Goal: Transaction & Acquisition: Purchase product/service

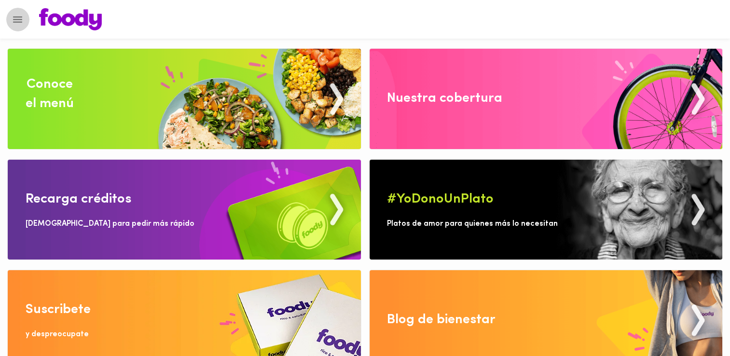
click at [27, 21] on button "Menu" at bounding box center [18, 20] width 24 height 24
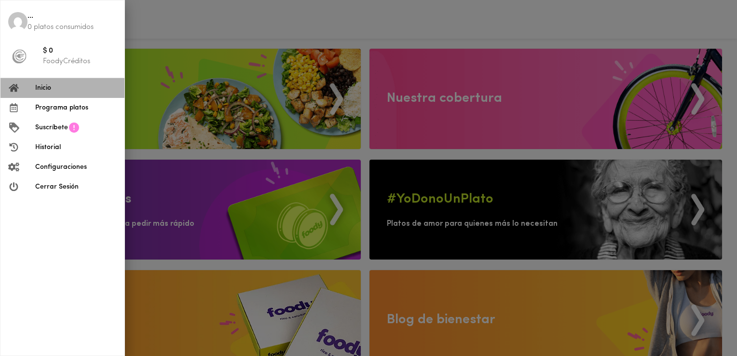
click at [61, 84] on span "Inicio" at bounding box center [75, 88] width 81 height 10
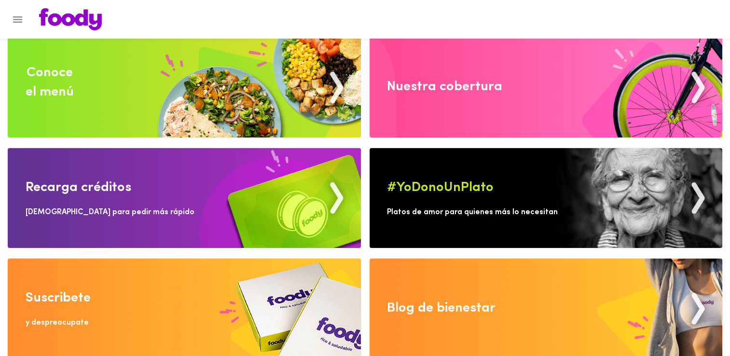
scroll to position [18, 0]
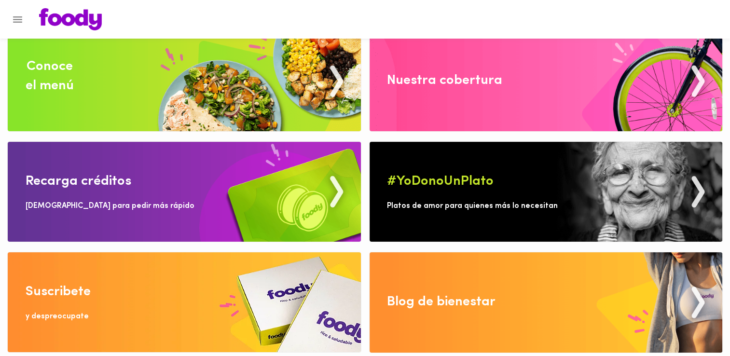
click at [110, 95] on img at bounding box center [184, 81] width 353 height 100
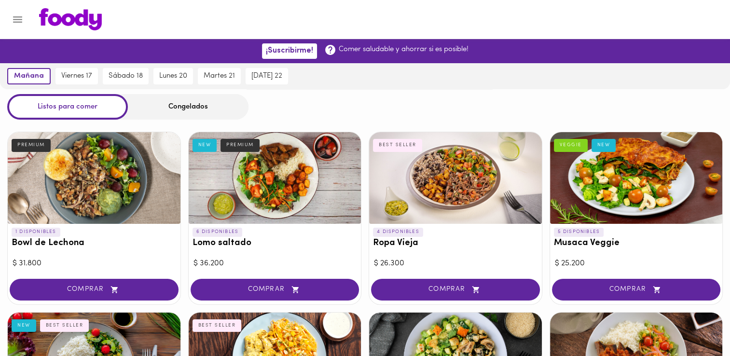
click at [180, 107] on div "Congelados" at bounding box center [188, 107] width 121 height 26
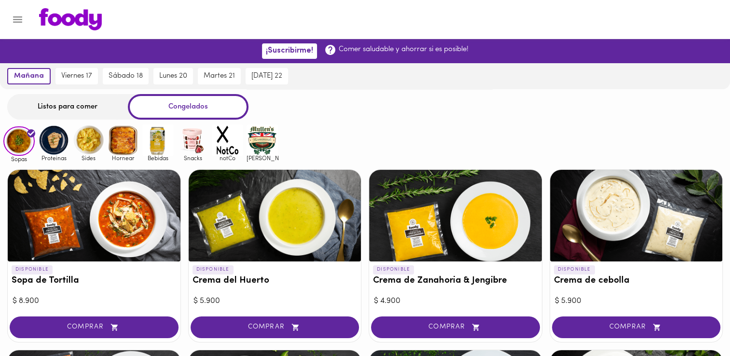
click at [199, 107] on div "Congelados" at bounding box center [188, 107] width 121 height 26
click at [197, 142] on img at bounding box center [192, 139] width 31 height 31
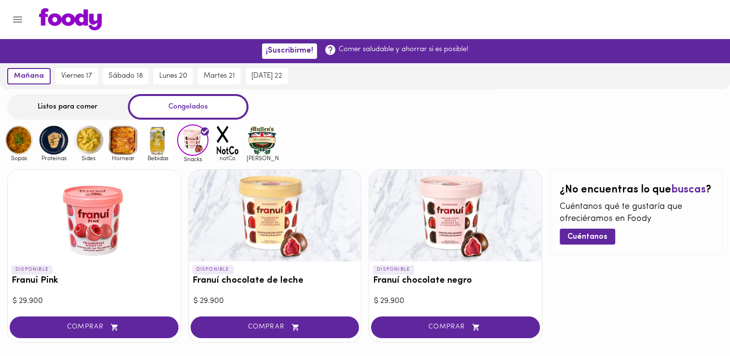
click at [226, 145] on img at bounding box center [227, 139] width 31 height 31
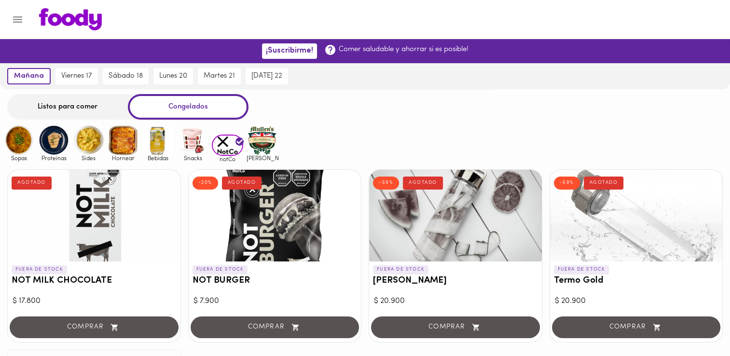
click at [264, 138] on img at bounding box center [261, 139] width 31 height 31
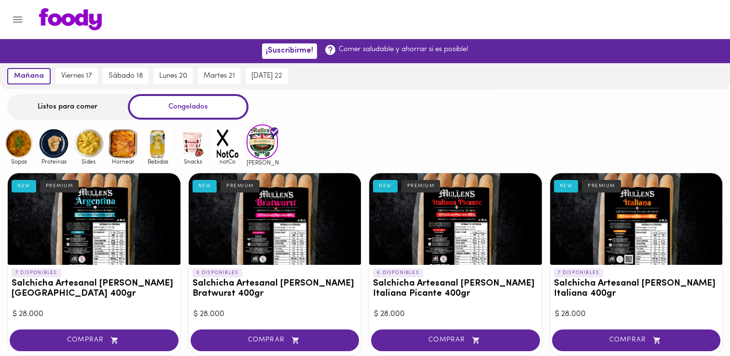
click at [196, 137] on img at bounding box center [192, 143] width 31 height 31
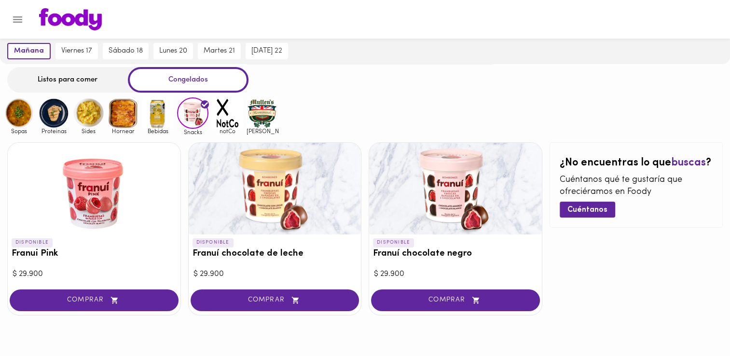
scroll to position [41, 0]
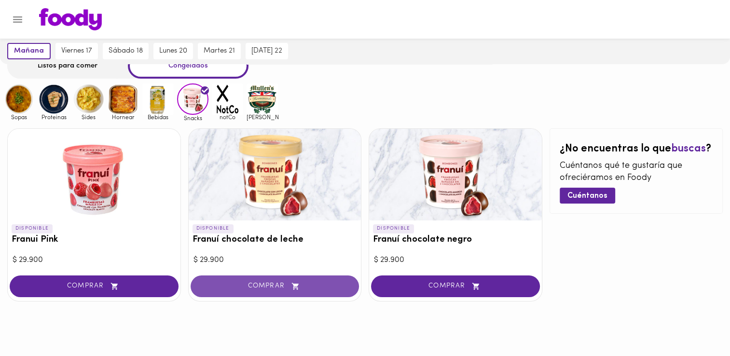
click at [280, 286] on span "COMPRAR" at bounding box center [275, 286] width 145 height 8
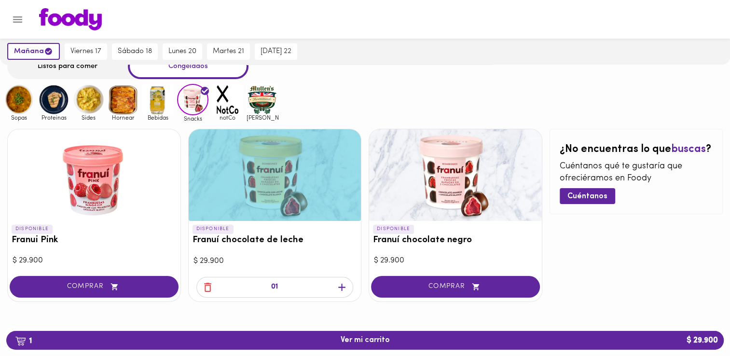
click at [338, 284] on icon "button" at bounding box center [342, 287] width 12 height 12
click at [271, 100] on img at bounding box center [261, 99] width 31 height 31
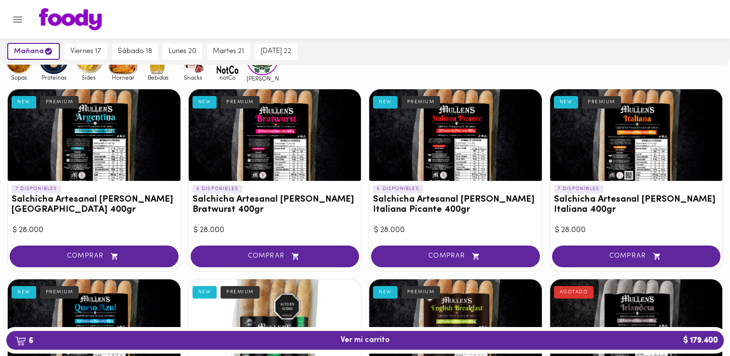
scroll to position [145, 0]
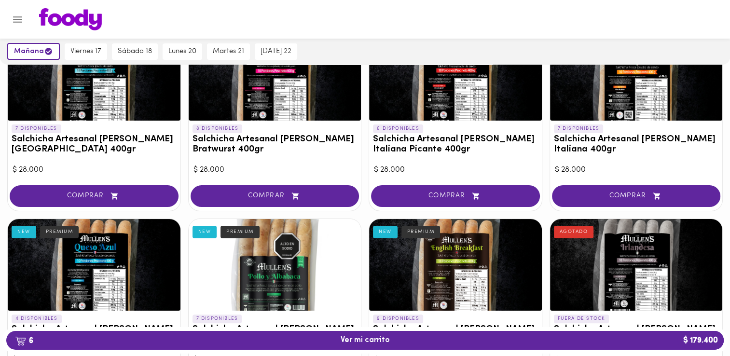
click at [293, 194] on icon "button" at bounding box center [295, 195] width 7 height 7
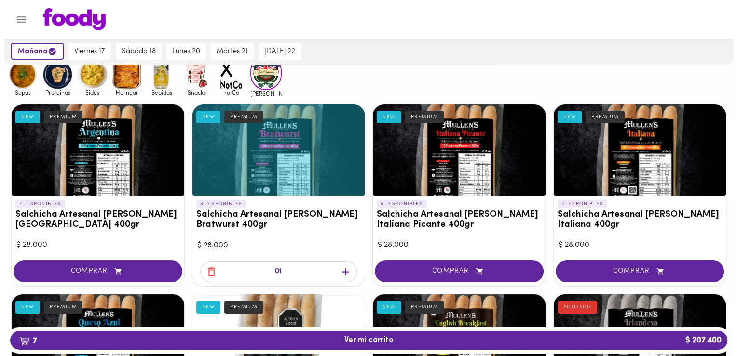
scroll to position [96, 0]
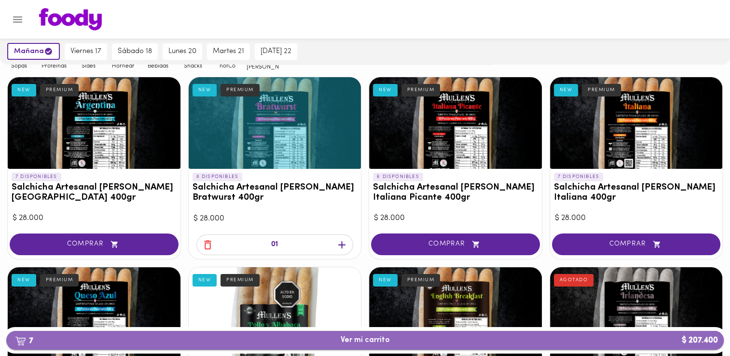
click at [379, 337] on span "7 Ver mi carrito $ 207.400" at bounding box center [364, 340] width 49 height 9
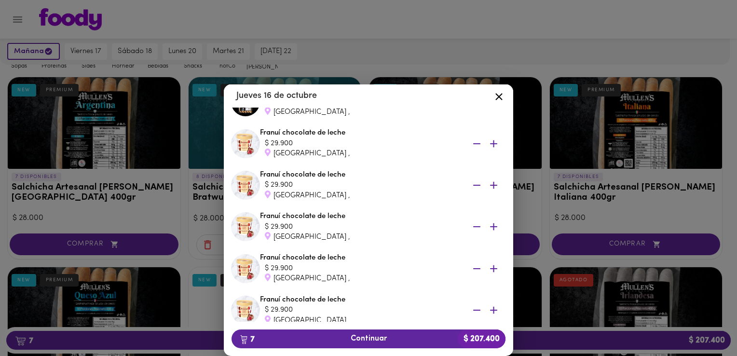
scroll to position [145, 0]
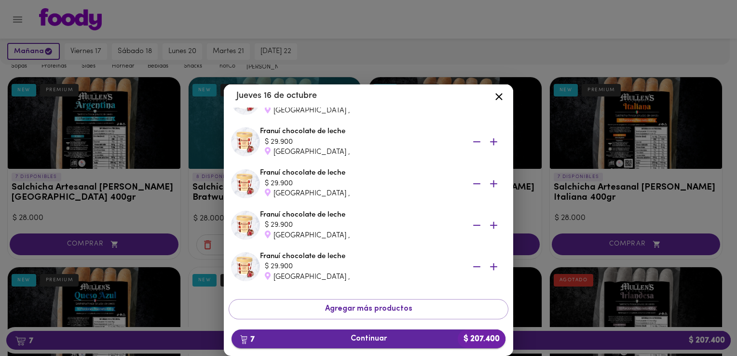
click at [393, 331] on button "7 Continuar $ 207.400" at bounding box center [368, 338] width 274 height 19
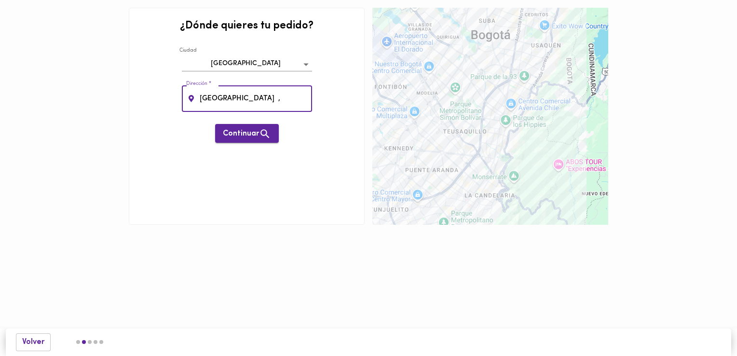
click at [241, 137] on button "Continuar" at bounding box center [247, 133] width 64 height 19
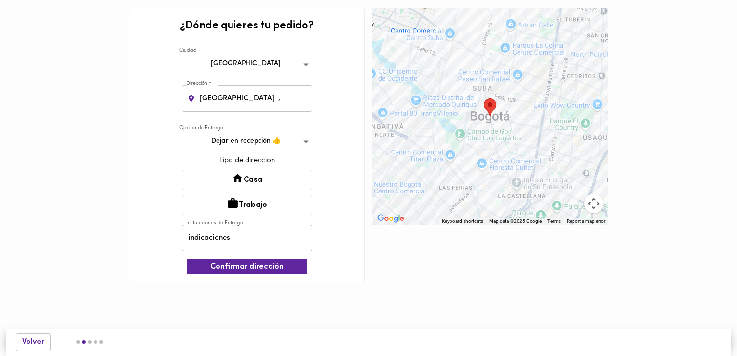
click at [266, 172] on button "Casa" at bounding box center [247, 180] width 130 height 20
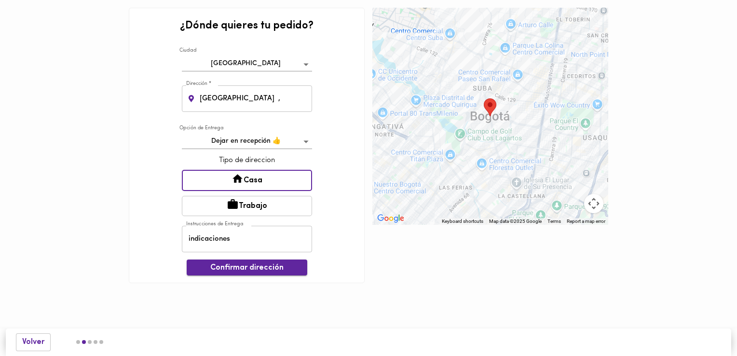
click at [268, 265] on span "Confirmar dirección" at bounding box center [246, 267] width 105 height 9
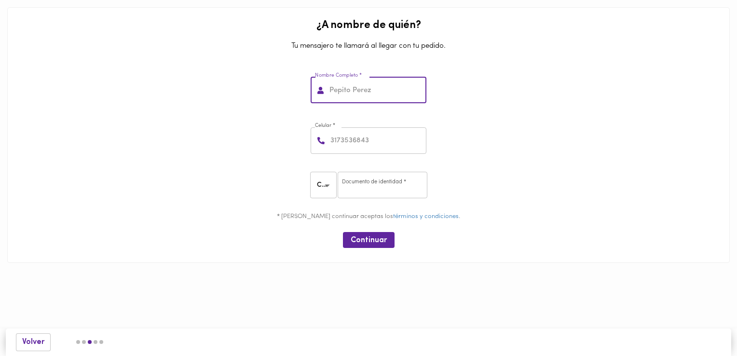
drag, startPoint x: 393, startPoint y: 95, endPoint x: 311, endPoint y: 99, distance: 83.0
click at [311, 99] on div "Nombre Completo *" at bounding box center [369, 90] width 116 height 27
type input "[PERSON_NAME]"
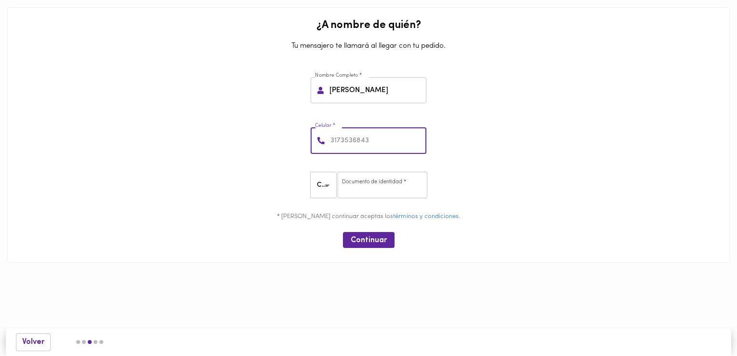
click at [390, 143] on input "number" at bounding box center [377, 140] width 98 height 27
click at [380, 190] on input "number" at bounding box center [383, 185] width 90 height 27
type input "1015403652"
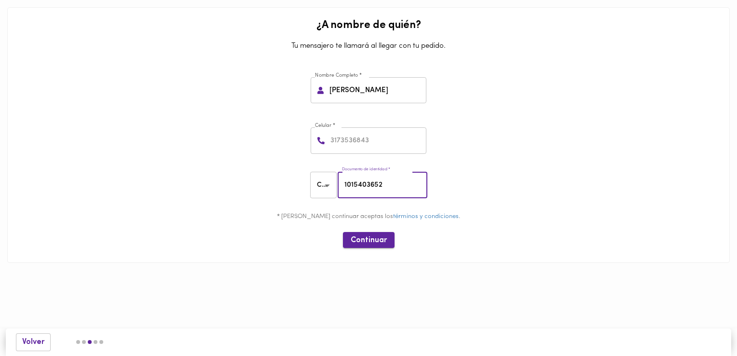
click at [377, 242] on span "Continuar" at bounding box center [369, 240] width 36 height 9
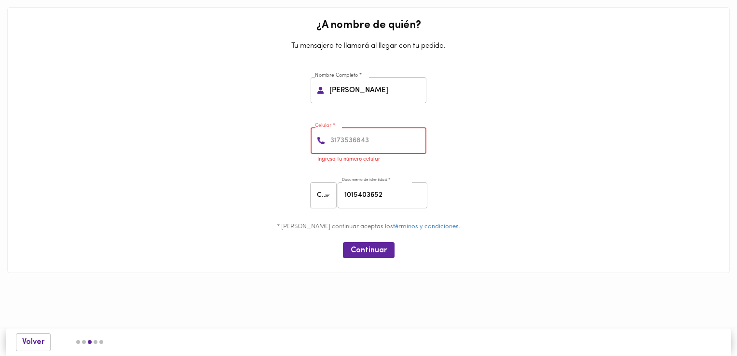
click at [381, 138] on input "number" at bounding box center [377, 140] width 98 height 27
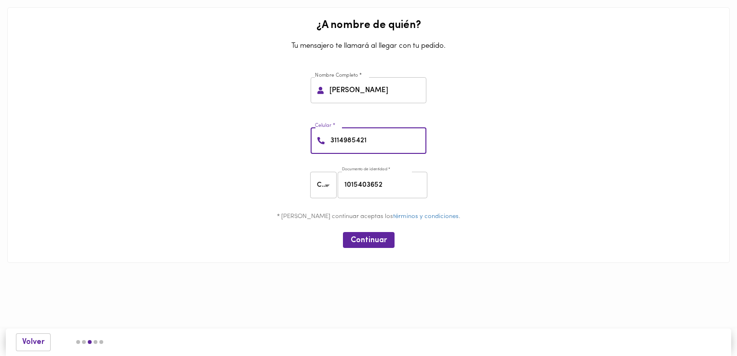
type input "3114985421"
click at [398, 270] on div at bounding box center [368, 277] width 722 height 29
click at [381, 236] on span "Continuar" at bounding box center [369, 240] width 36 height 9
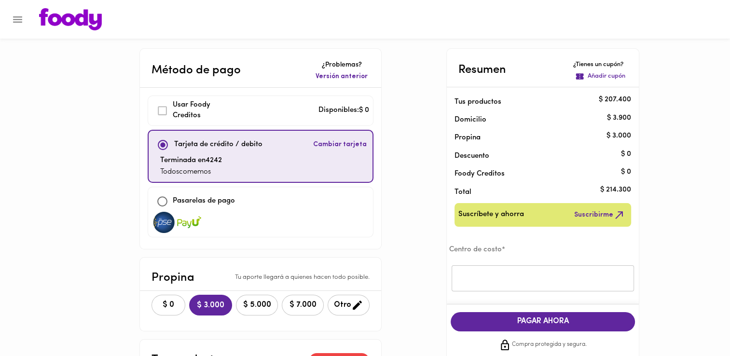
click at [618, 76] on p "Añadir cupón" at bounding box center [606, 76] width 38 height 9
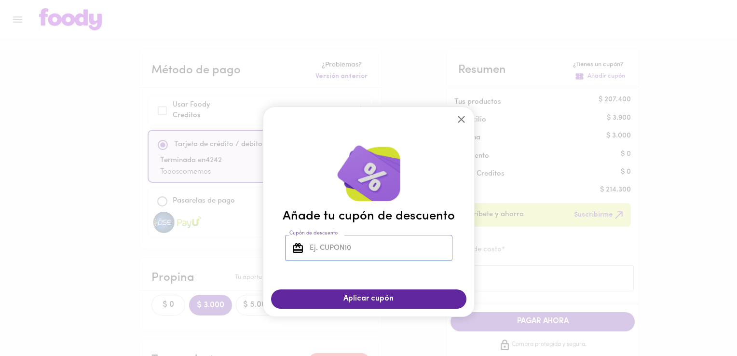
click at [341, 248] on input "Cupón de descuento" at bounding box center [380, 248] width 145 height 27
type input "TODOSCOMEMOS"
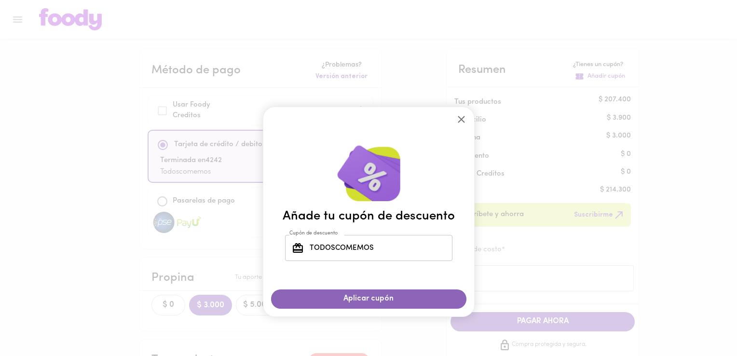
click at [372, 297] on span "Aplicar cupón" at bounding box center [369, 298] width 176 height 9
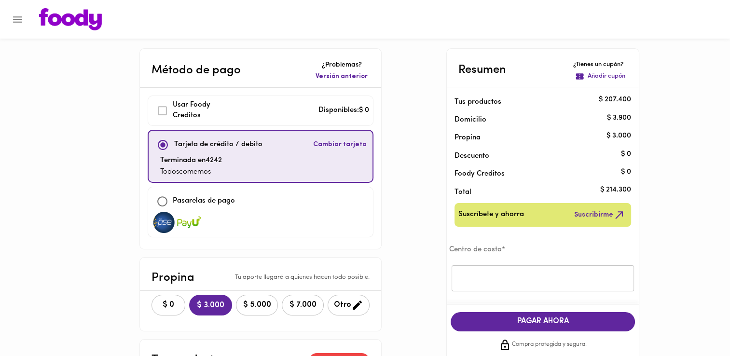
click at [616, 76] on p "Añadir cupón" at bounding box center [606, 76] width 38 height 9
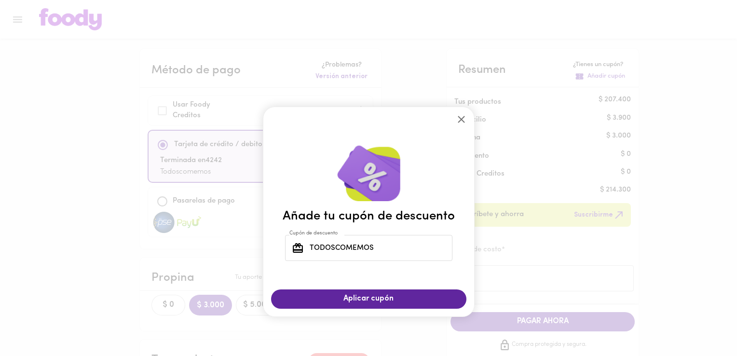
click at [382, 253] on input "TODOSCOMEMOS" at bounding box center [380, 248] width 145 height 27
type input "Todoscomemos"
click at [386, 298] on span "Aplicar cupón" at bounding box center [369, 298] width 176 height 9
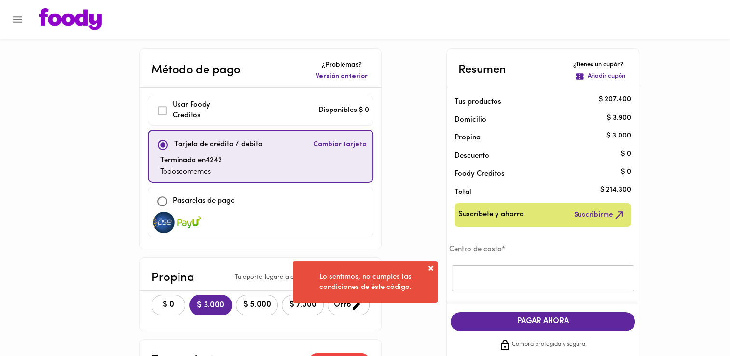
click at [436, 273] on div "Lo sentimos, no cumples las condiciones de éste código." at bounding box center [365, 281] width 145 height 41
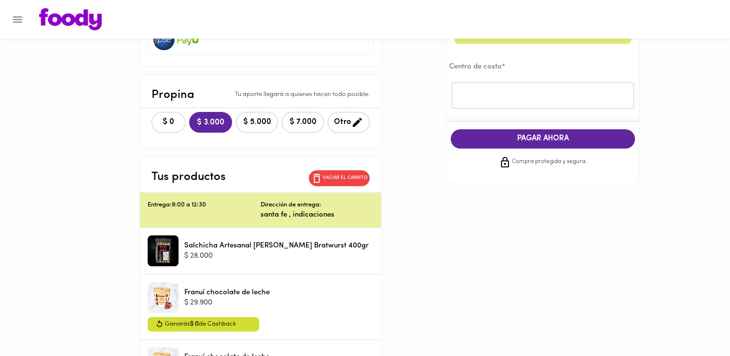
scroll to position [193, 0]
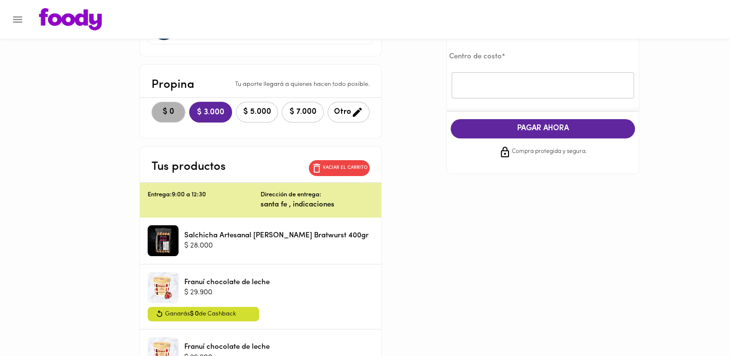
click at [164, 108] on span "$ 0" at bounding box center [168, 112] width 21 height 9
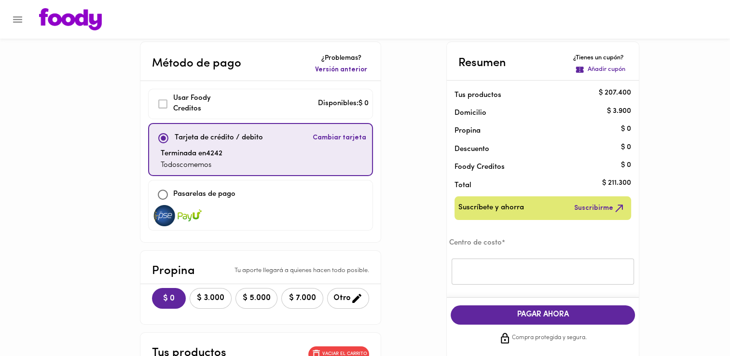
scroll to position [0, 0]
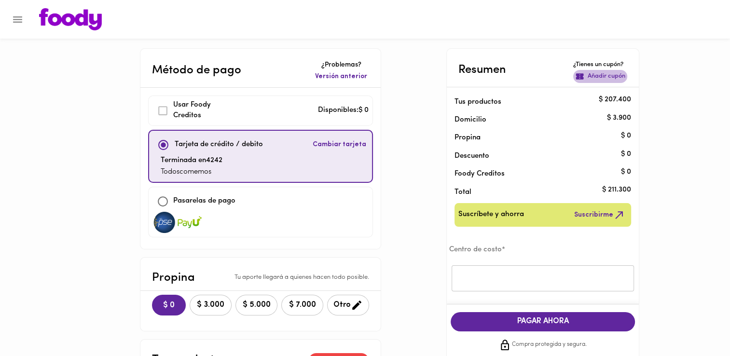
click at [618, 75] on p "Añadir cupón" at bounding box center [606, 76] width 38 height 9
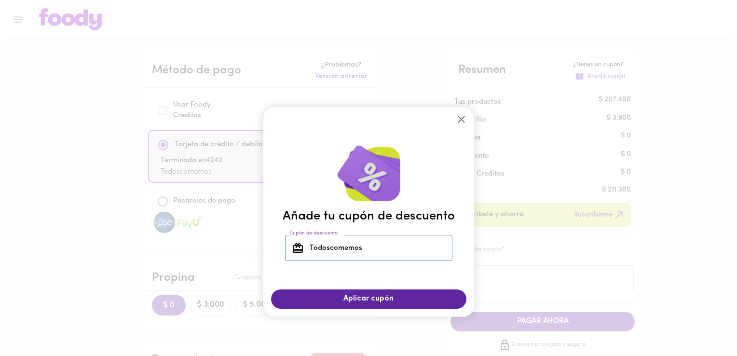
drag, startPoint x: 367, startPoint y: 252, endPoint x: 279, endPoint y: 250, distance: 88.3
click at [279, 250] on div "Añade tu cupón de descuento Cupón de descuento Todoscomemos Cupón de descuento" at bounding box center [368, 207] width 211 height 150
type input "t"
type input "TODOS"
click at [362, 311] on div "Añade tu cupón de descuento Cupón de descuento TODOS Cupón de descuento Aplicar…" at bounding box center [368, 178] width 737 height 356
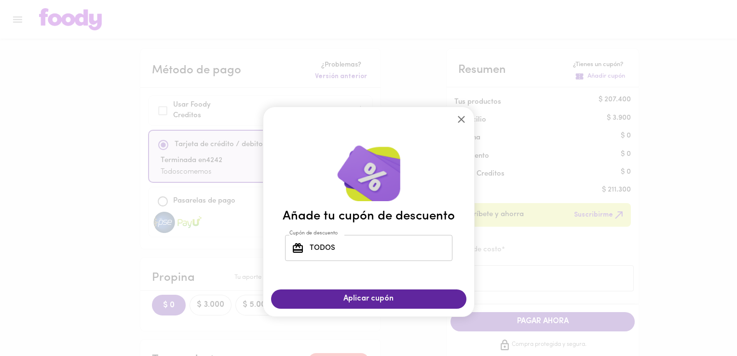
click at [364, 307] on button "Aplicar cupón" at bounding box center [368, 298] width 195 height 19
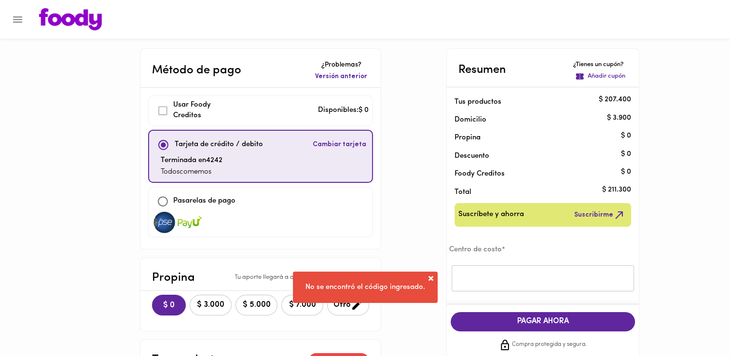
click at [430, 279] on span at bounding box center [431, 278] width 10 height 10
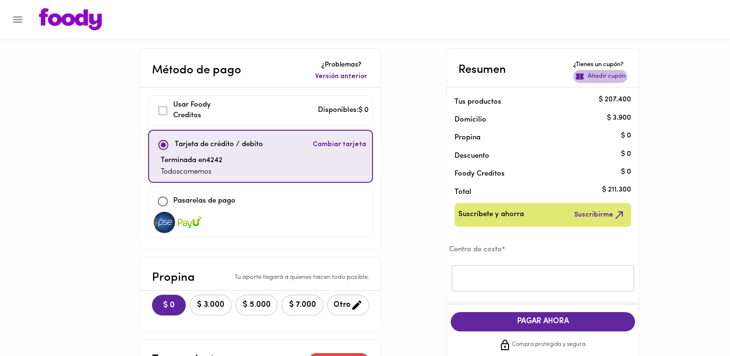
click at [602, 73] on p "Añadir cupón" at bounding box center [606, 76] width 38 height 9
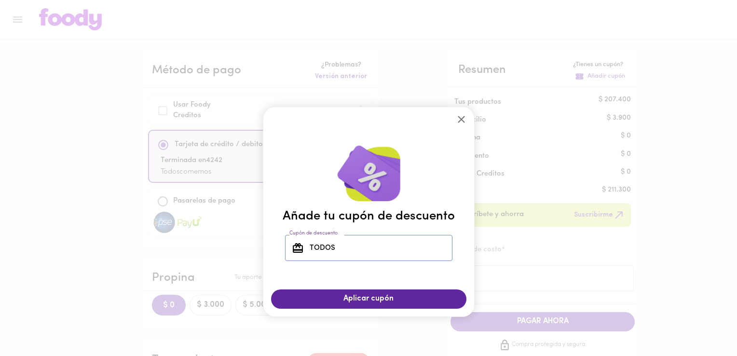
click at [394, 250] on input "TODOS" at bounding box center [380, 248] width 145 height 27
type input "TODOSCOMEMO"
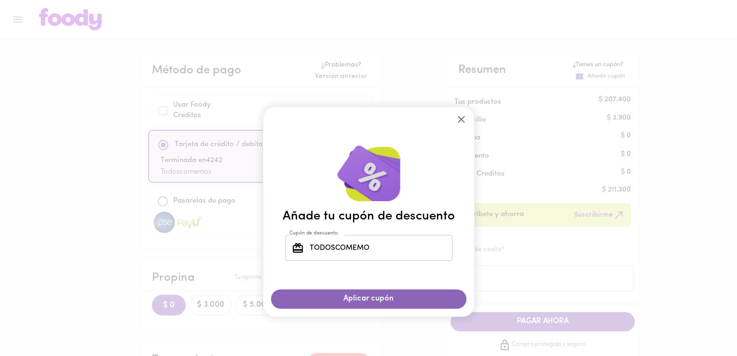
click at [388, 295] on span "Aplicar cupón" at bounding box center [369, 298] width 176 height 9
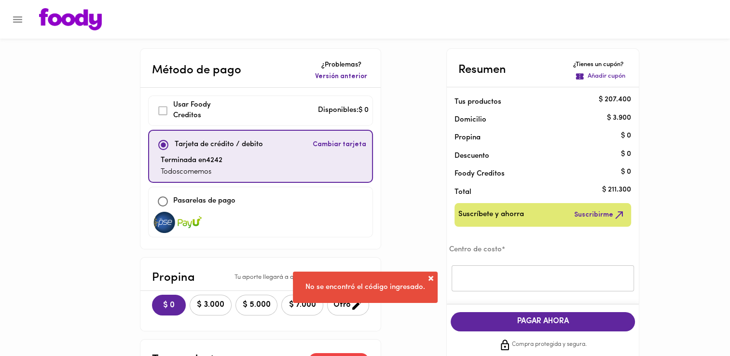
click at [605, 74] on p "Añadir cupón" at bounding box center [606, 76] width 38 height 9
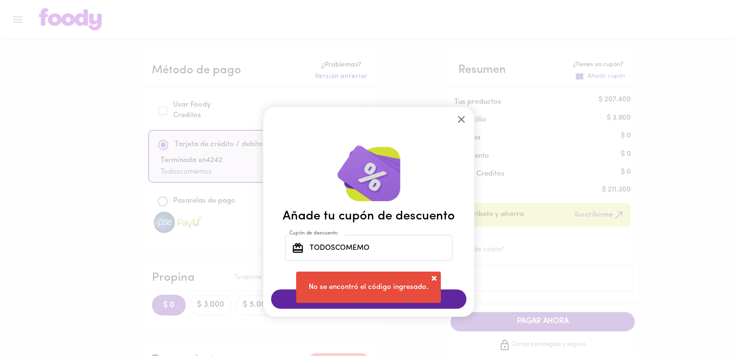
click at [392, 245] on input "TODOSCOMEMO" at bounding box center [380, 248] width 145 height 27
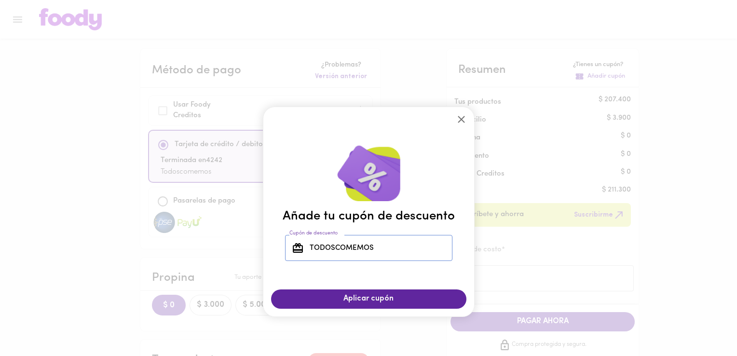
type input "TODOSCOMEMOS"
click at [451, 298] on span "Aplicar cupón" at bounding box center [369, 298] width 176 height 9
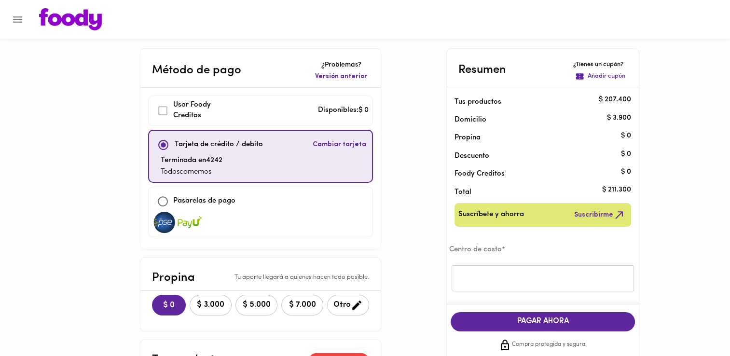
click at [349, 79] on span "Versión anterior" at bounding box center [341, 77] width 52 height 10
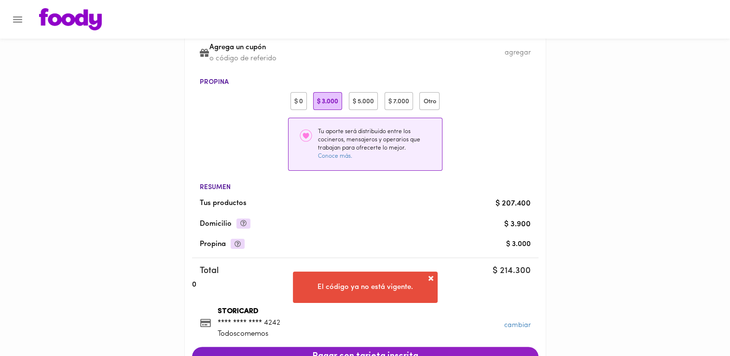
scroll to position [145, 0]
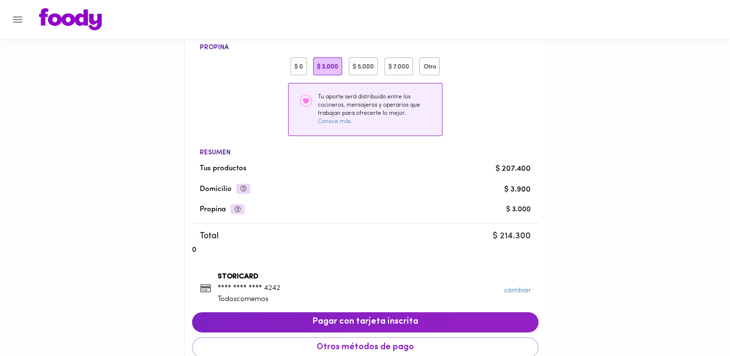
click at [298, 65] on div "$ 0" at bounding box center [298, 66] width 16 height 18
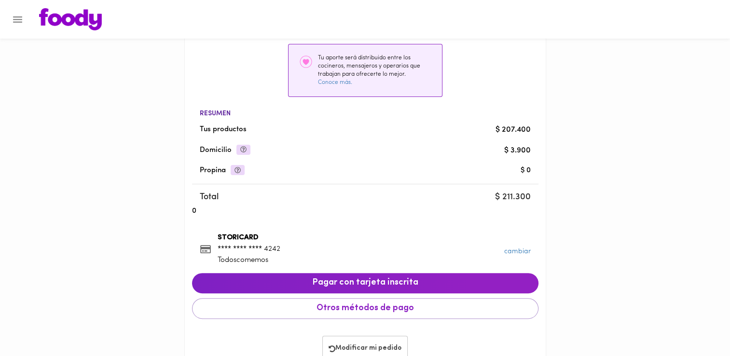
scroll to position [168, 0]
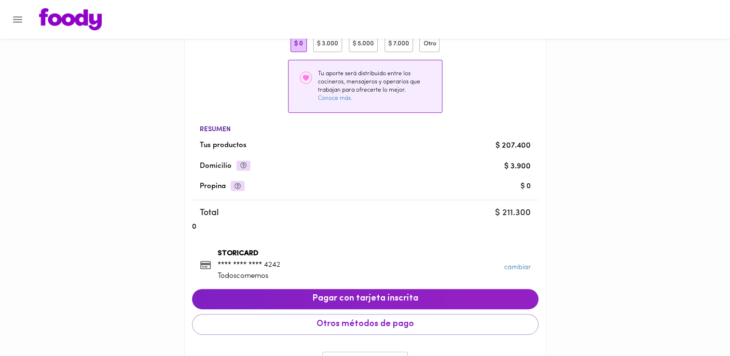
click at [245, 167] on span at bounding box center [243, 166] width 14 height 10
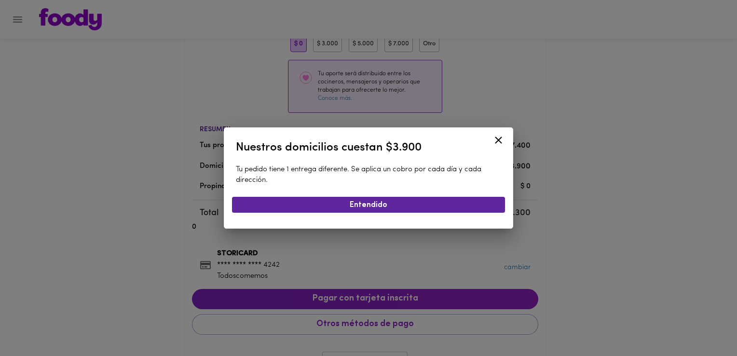
click at [504, 134] on icon at bounding box center [498, 140] width 12 height 12
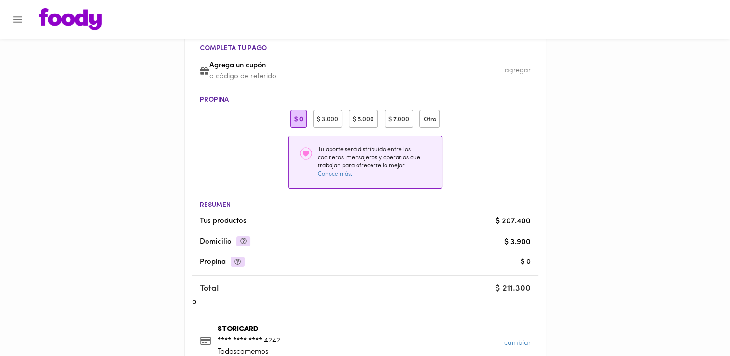
scroll to position [0, 0]
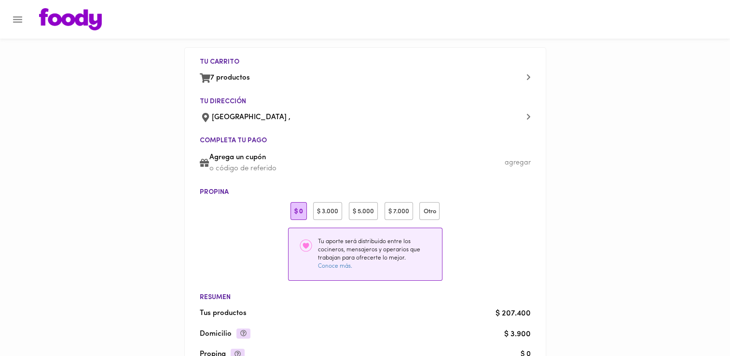
click at [520, 164] on div "agregar" at bounding box center [517, 163] width 26 height 10
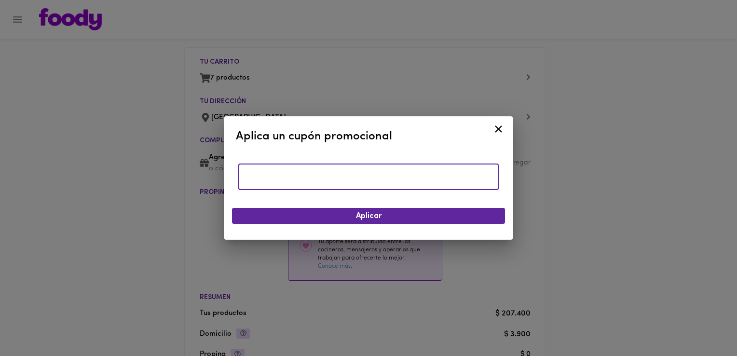
click at [380, 186] on input "text" at bounding box center [368, 176] width 260 height 27
type input "TODOSCOMEMOS"
click at [372, 215] on span "Aplicar" at bounding box center [368, 216] width 257 height 9
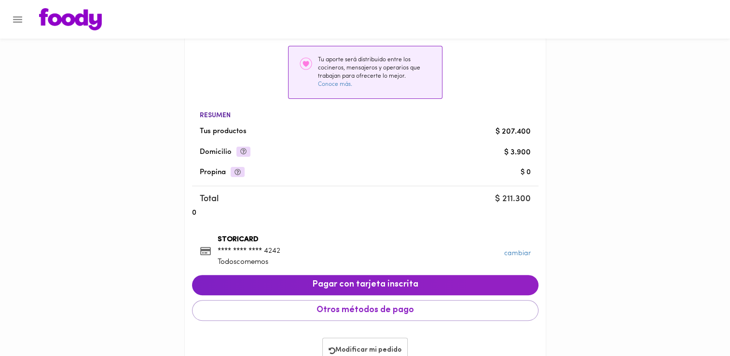
scroll to position [216, 0]
